Goal: Transaction & Acquisition: Purchase product/service

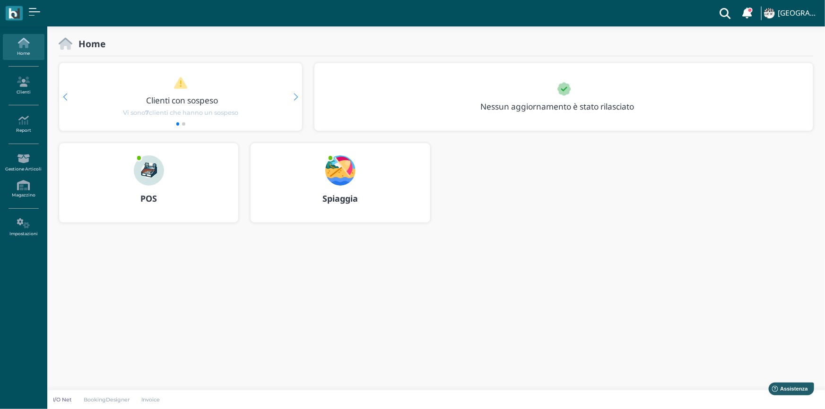
click at [190, 195] on h3 "POS" at bounding box center [149, 198] width 162 height 9
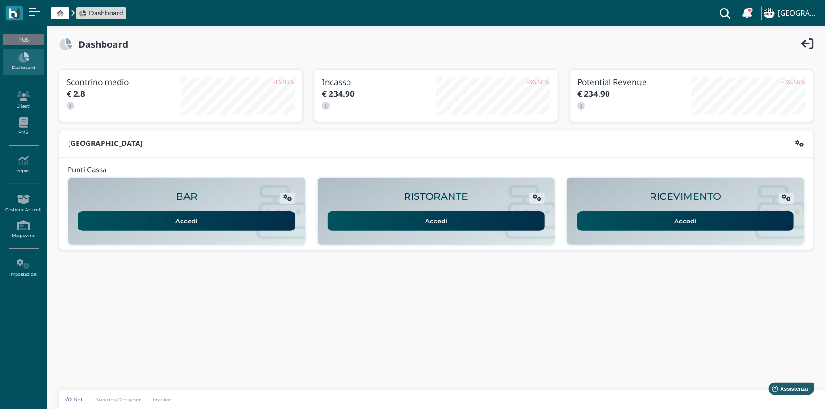
click at [639, 218] on link "Accedi" at bounding box center [685, 221] width 217 height 20
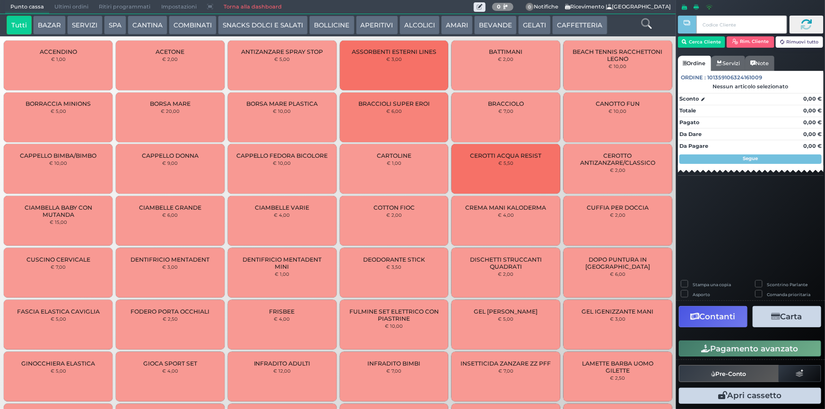
click at [570, 26] on button "CAFFETTERIA" at bounding box center [579, 25] width 55 height 19
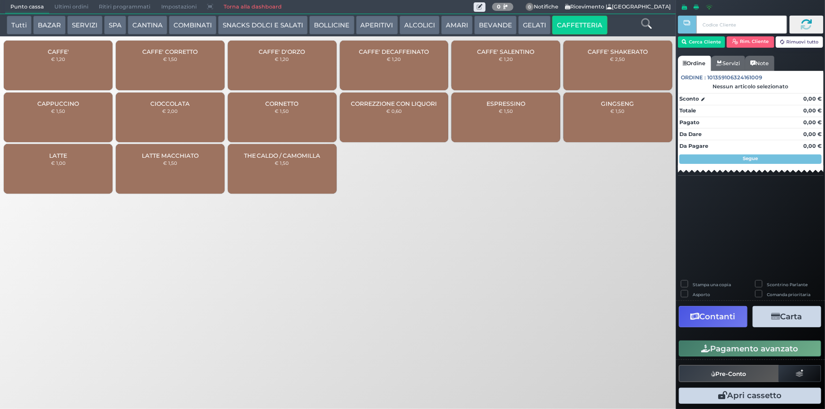
click at [63, 60] on small "€ 1,20" at bounding box center [58, 59] width 14 height 6
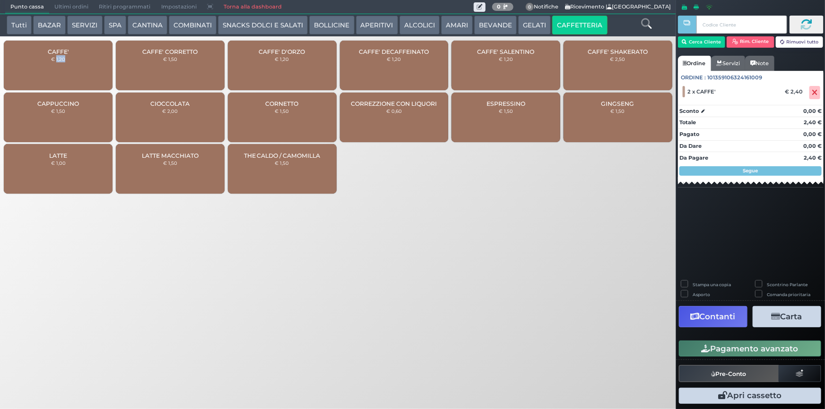
click at [744, 352] on button "Pagamento avanzato" at bounding box center [750, 349] width 142 height 16
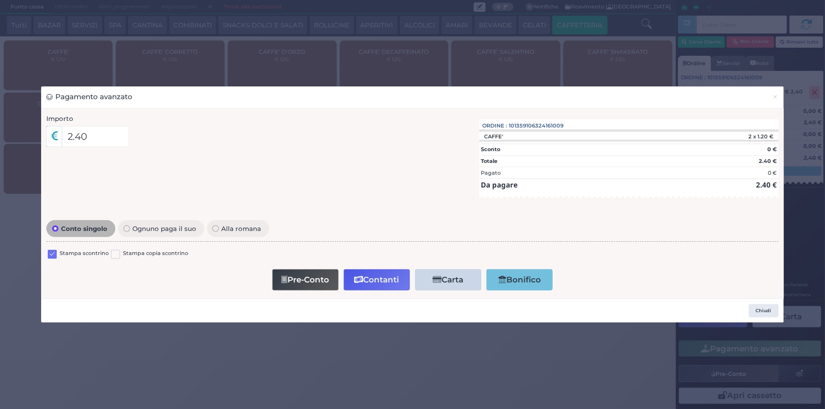
click at [54, 254] on label at bounding box center [52, 254] width 9 height 9
click at [0, 0] on input "checkbox" at bounding box center [0, 0] width 0 height 0
click at [369, 283] on button "Contanti" at bounding box center [377, 279] width 66 height 21
